Goal: Task Accomplishment & Management: Use online tool/utility

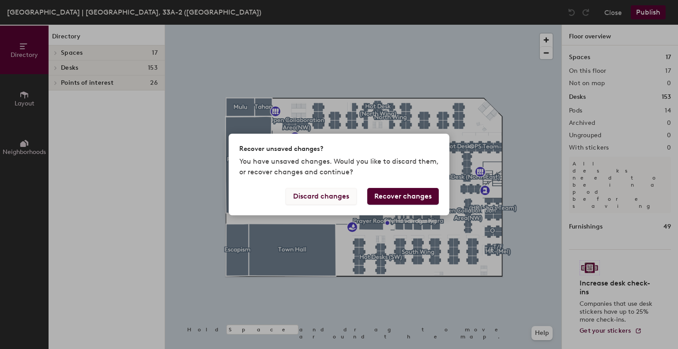
click at [320, 190] on button "Discard changes" at bounding box center [320, 196] width 71 height 17
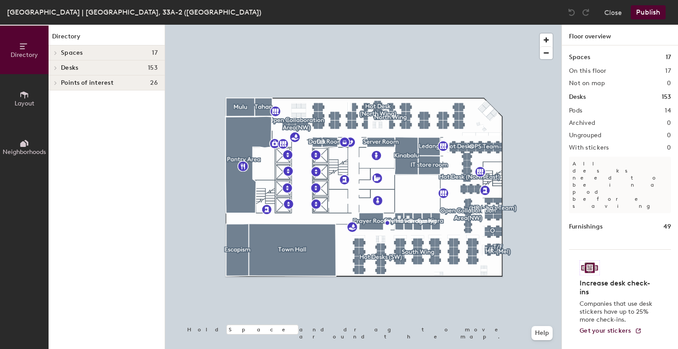
click at [32, 15] on div "[GEOGRAPHIC_DATA] | [GEOGRAPHIC_DATA], 33A-2 ([GEOGRAPHIC_DATA])" at bounding box center [134, 12] width 254 height 11
click at [621, 13] on button "Close" at bounding box center [613, 12] width 18 height 14
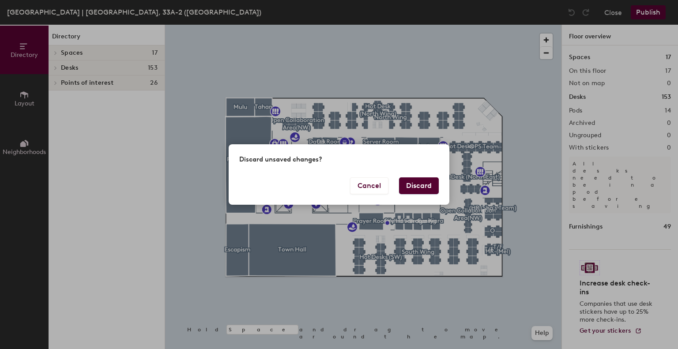
click at [427, 187] on button "Discard" at bounding box center [419, 185] width 40 height 17
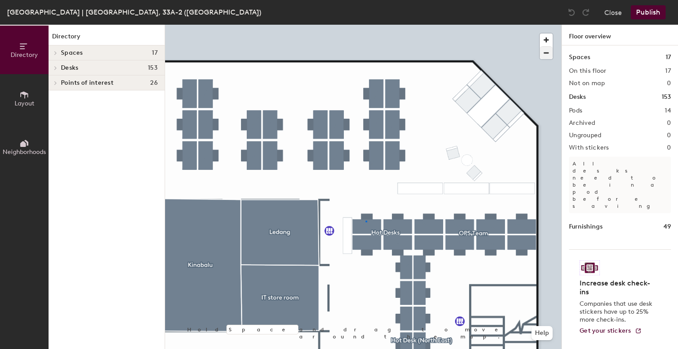
click at [365, 25] on div at bounding box center [363, 25] width 396 height 0
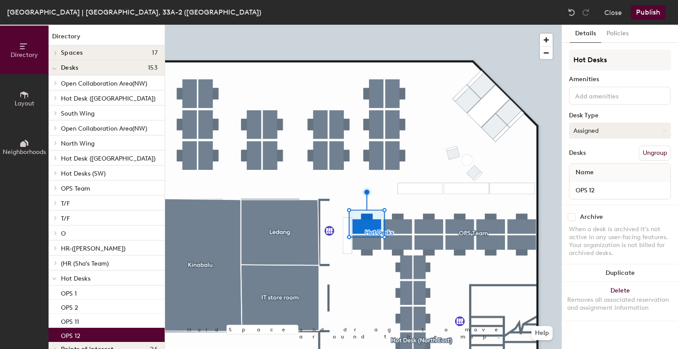
click at [614, 131] on button "Assigned" at bounding box center [620, 131] width 102 height 16
click at [594, 185] on div "Hoteled" at bounding box center [613, 184] width 88 height 13
click at [644, 13] on button "Publish" at bounding box center [647, 12] width 35 height 14
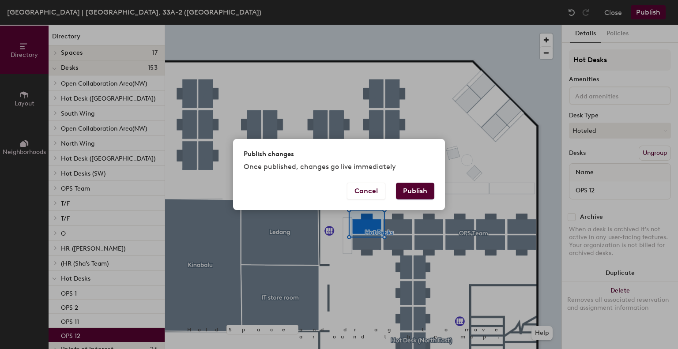
click at [412, 191] on button "Publish" at bounding box center [415, 191] width 38 height 17
